Goal: Task Accomplishment & Management: Manage account settings

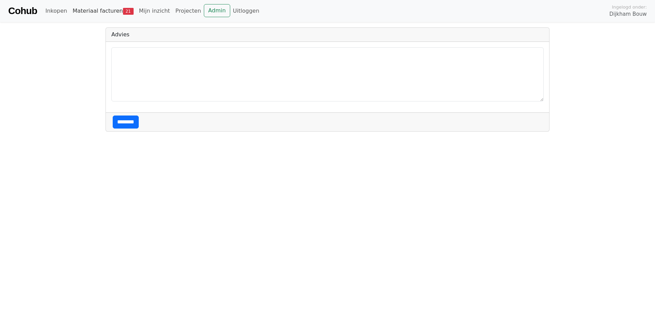
click at [106, 9] on link "Materiaal facturen 21" at bounding box center [103, 11] width 66 height 14
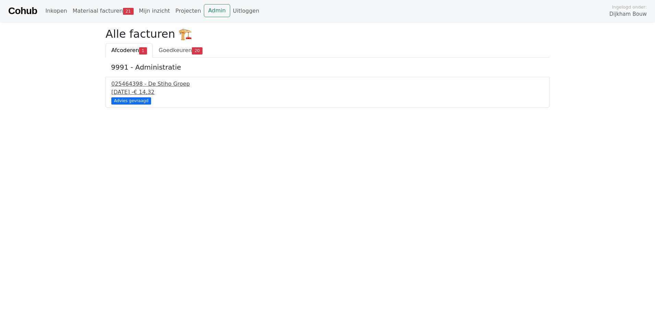
click at [126, 90] on div "20 september 2025 - € 14,32" at bounding box center [327, 92] width 432 height 8
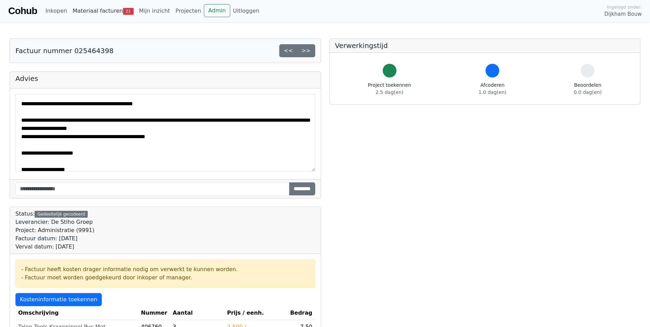
click at [123, 9] on span "21" at bounding box center [128, 11] width 11 height 7
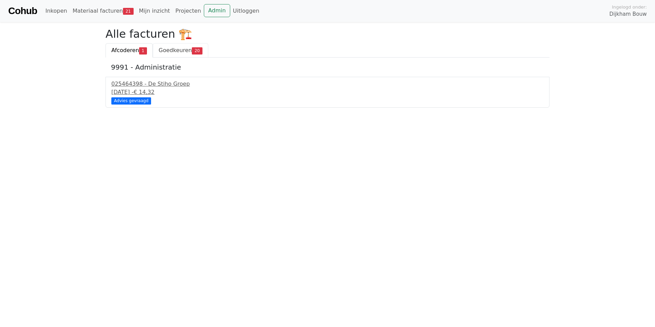
click at [169, 53] on span "Goedkeuren" at bounding box center [175, 50] width 33 height 7
